Goal: Information Seeking & Learning: Learn about a topic

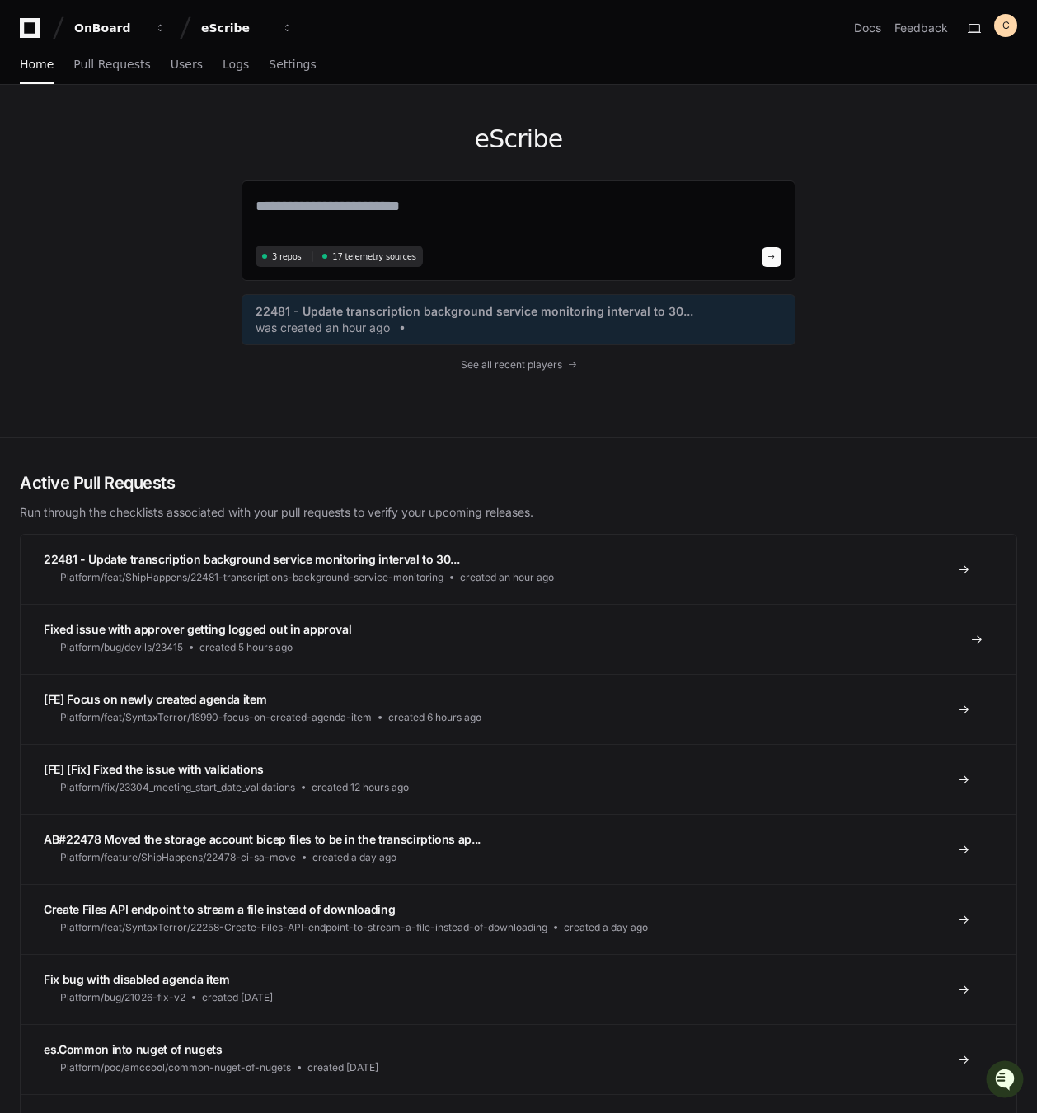
click at [302, 631] on span "Fixed issue with approver getting logged out in approval" at bounding box center [197, 629] width 307 height 14
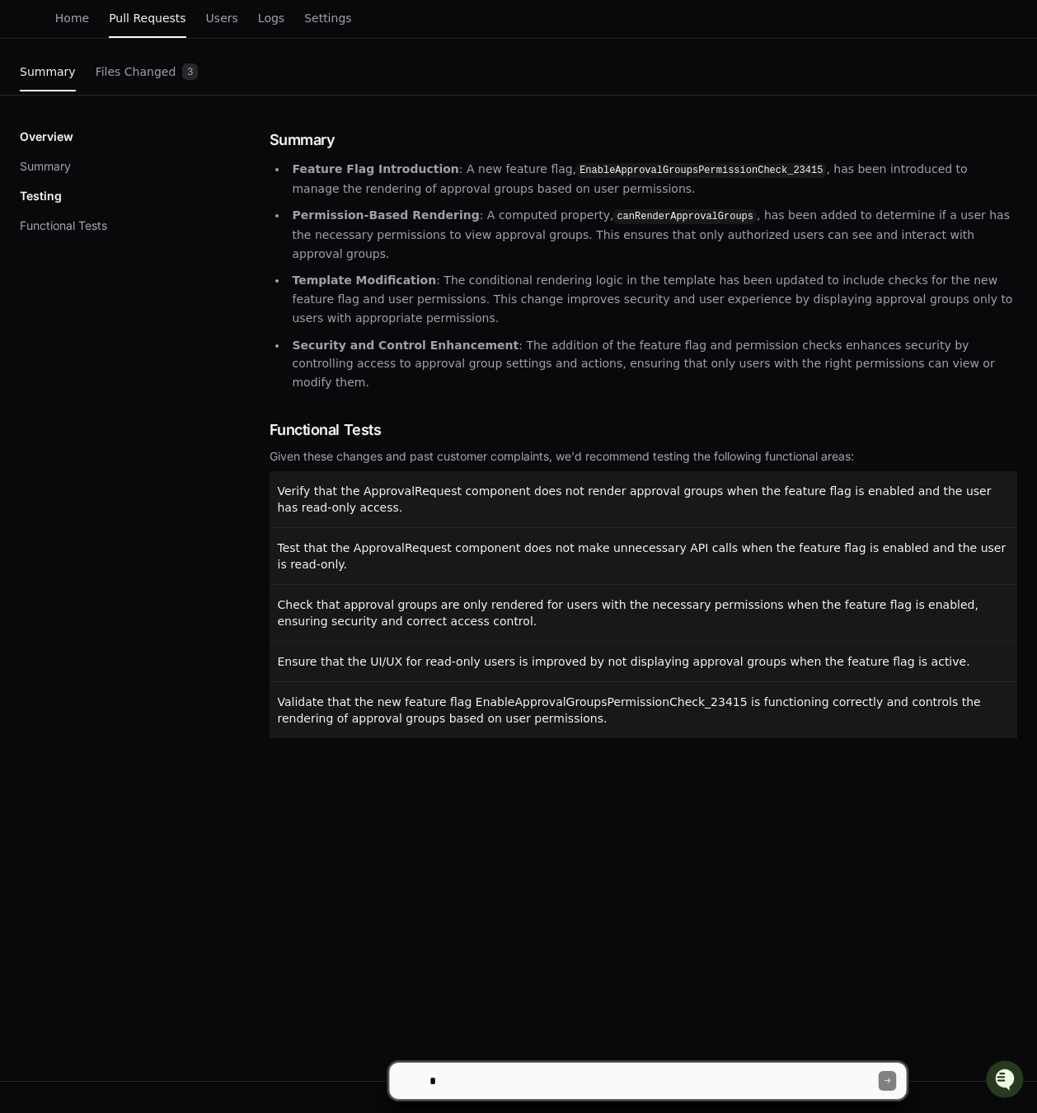
scroll to position [221, 0]
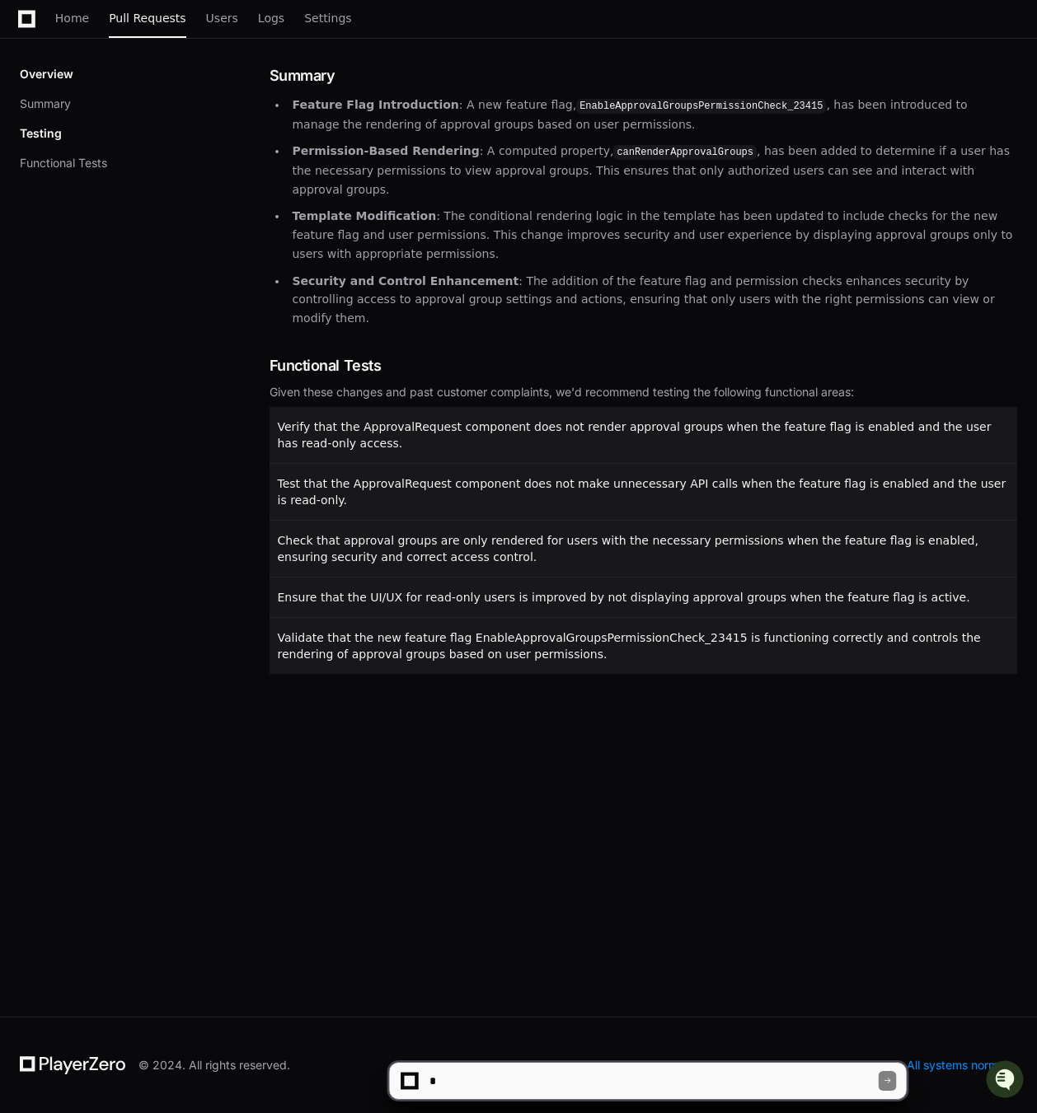
click at [500, 1072] on textarea at bounding box center [652, 1081] width 452 height 36
type textarea "**********"
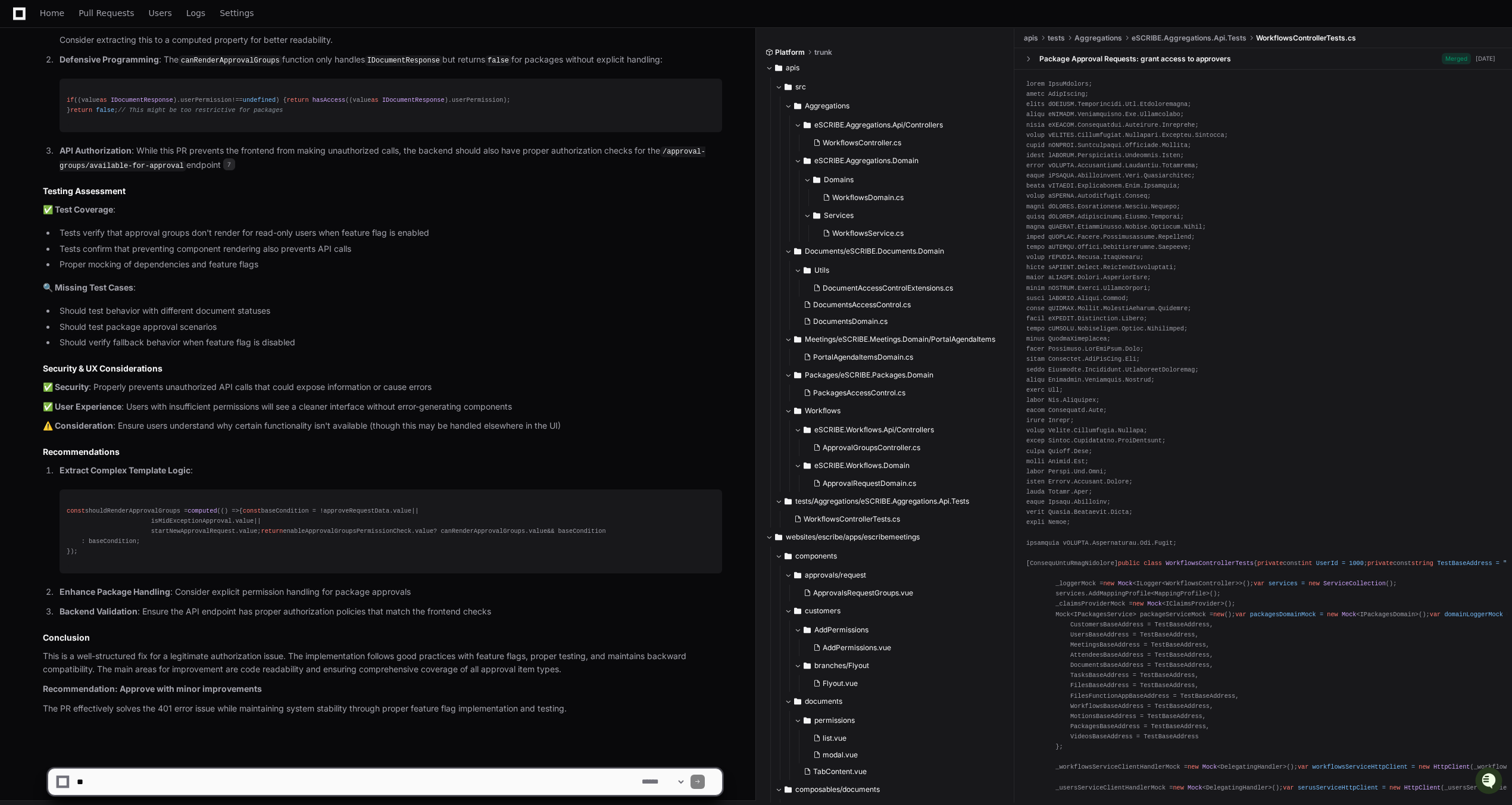
scroll to position [1242, 0]
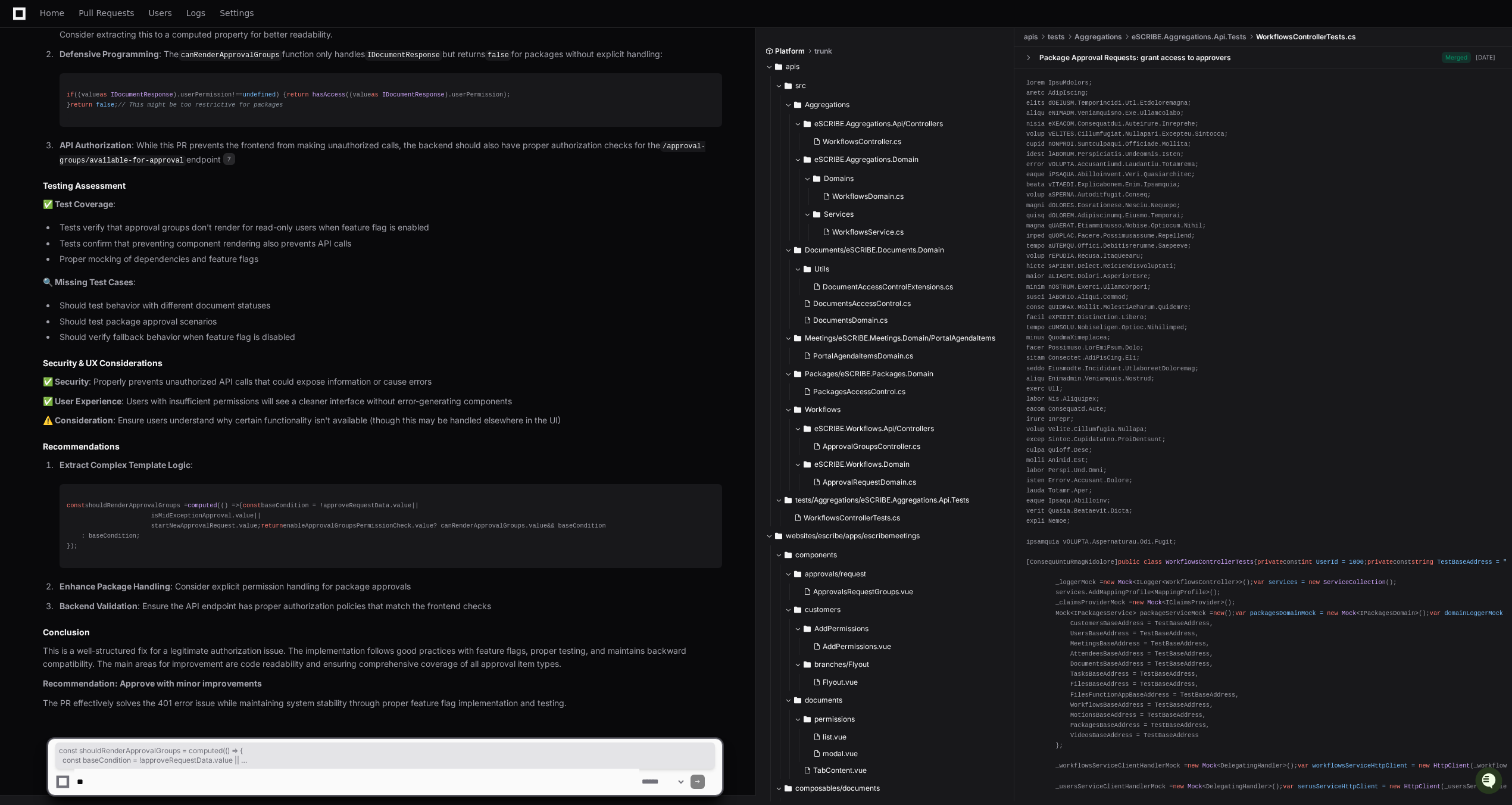
drag, startPoint x: 80, startPoint y: 548, endPoint x: 64, endPoint y: 456, distance: 93.4
click at [64, 484] on pre "const shouldRenderApprovalGroups = computed ( () => { const baseCondition = !ap…" at bounding box center [390, 526] width 662 height 85
click at [124, 551] on div "const shouldRenderApprovalGroups = computed ( () => { const baseCondition = !ap…" at bounding box center [390, 526] width 648 height 51
drag, startPoint x: 79, startPoint y: 548, endPoint x: 64, endPoint y: 468, distance: 81.4
click at [64, 484] on pre "const shouldRenderApprovalGroups = computed ( () => { const baseCondition = !ap…" at bounding box center [390, 526] width 662 height 85
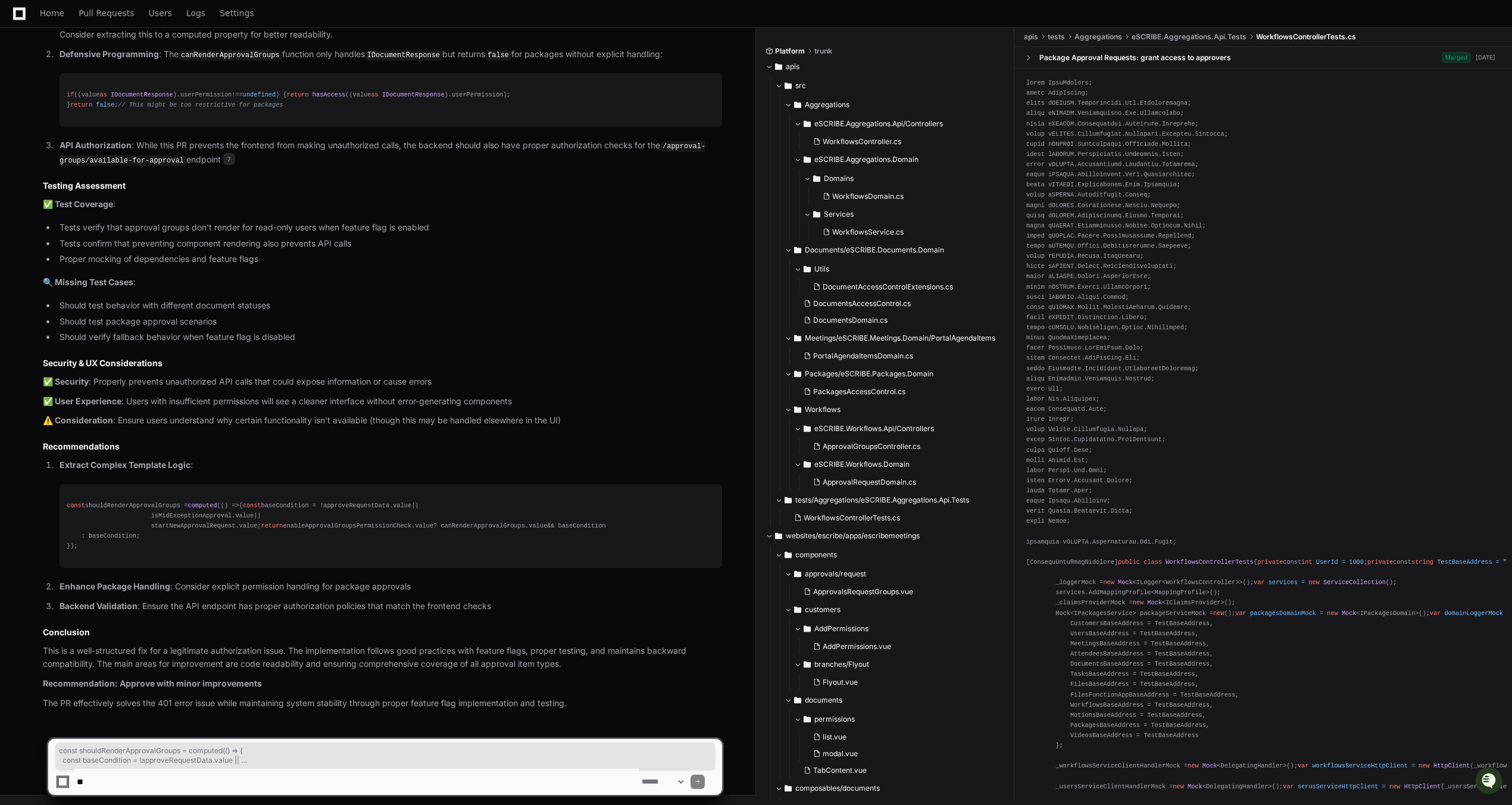
copy div "const shouldRenderApprovalGroups = computed ( () => { const baseCondition = !ap…"
click at [357, 541] on div "const shouldRenderApprovalGroups = computed ( () => { const baseCondition = !ap…" at bounding box center [390, 526] width 648 height 51
